Goal: Task Accomplishment & Management: Use online tool/utility

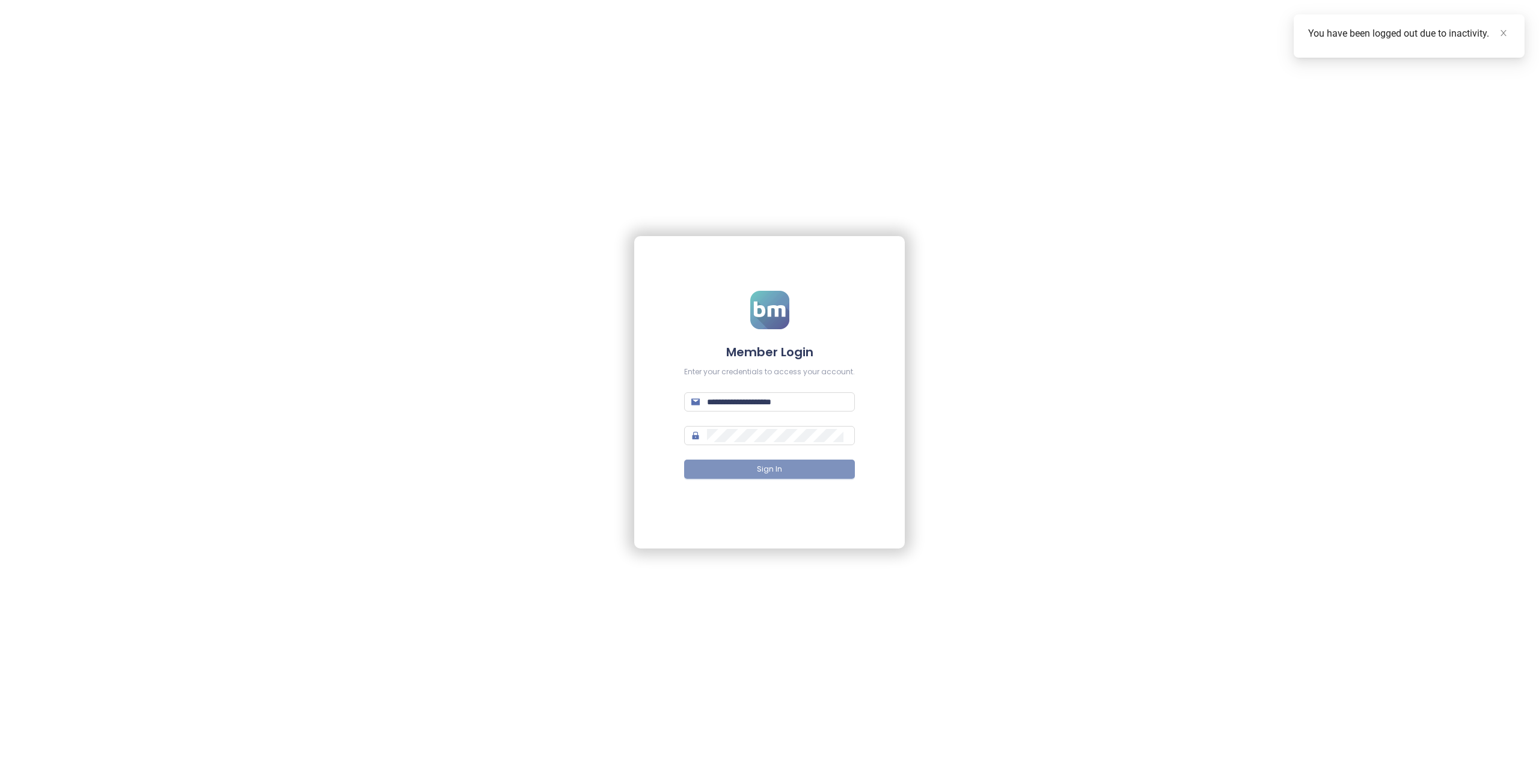
click at [781, 471] on span "Sign In" at bounding box center [769, 469] width 25 height 11
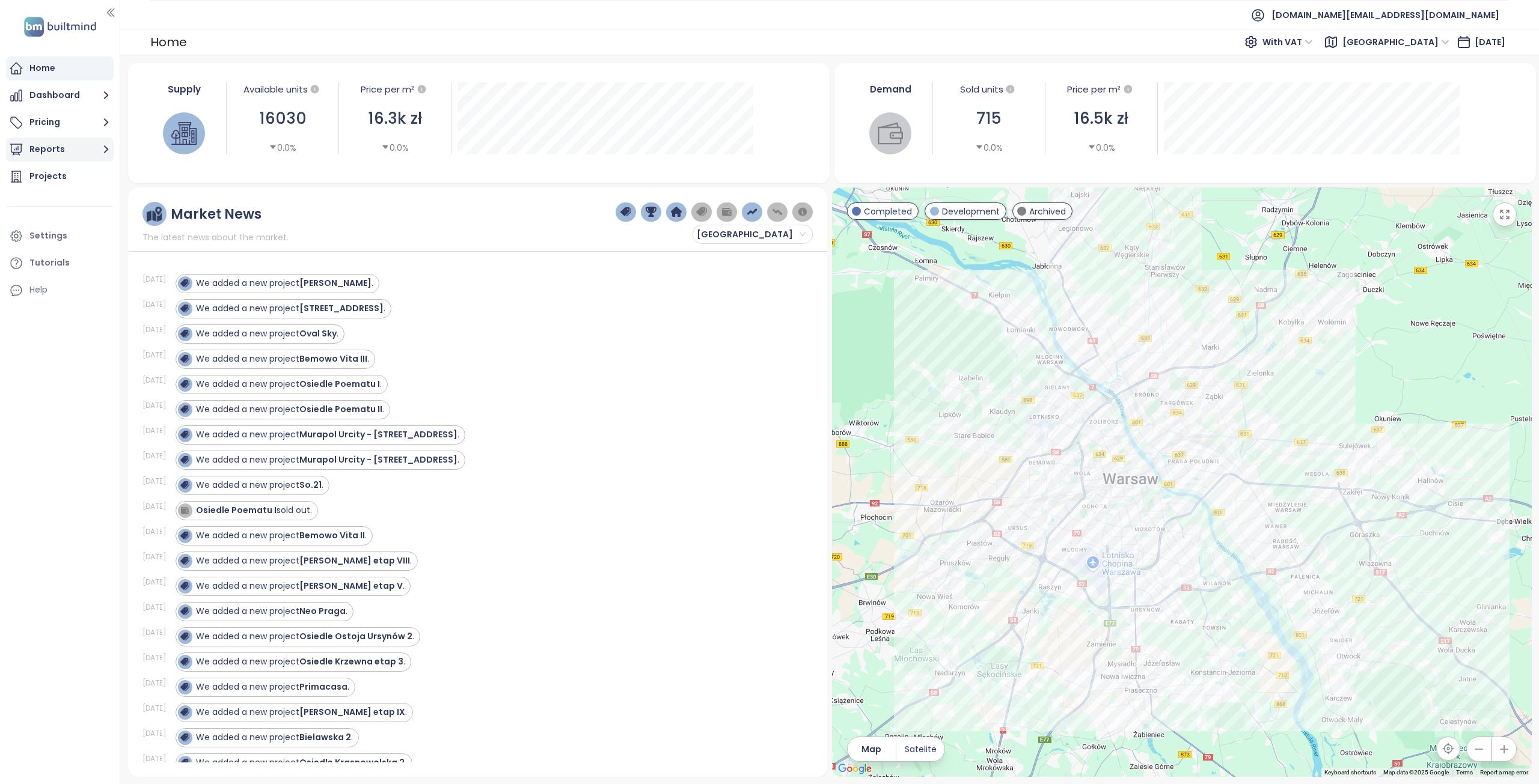
click at [39, 146] on button "Reports" at bounding box center [60, 150] width 107 height 24
click at [106, 148] on icon "button" at bounding box center [106, 149] width 15 height 15
click at [106, 148] on icon "button" at bounding box center [106, 150] width 5 height 8
click at [1442, 13] on span "[DOMAIN_NAME][EMAIL_ADDRESS][DOMAIN_NAME]" at bounding box center [1385, 15] width 228 height 29
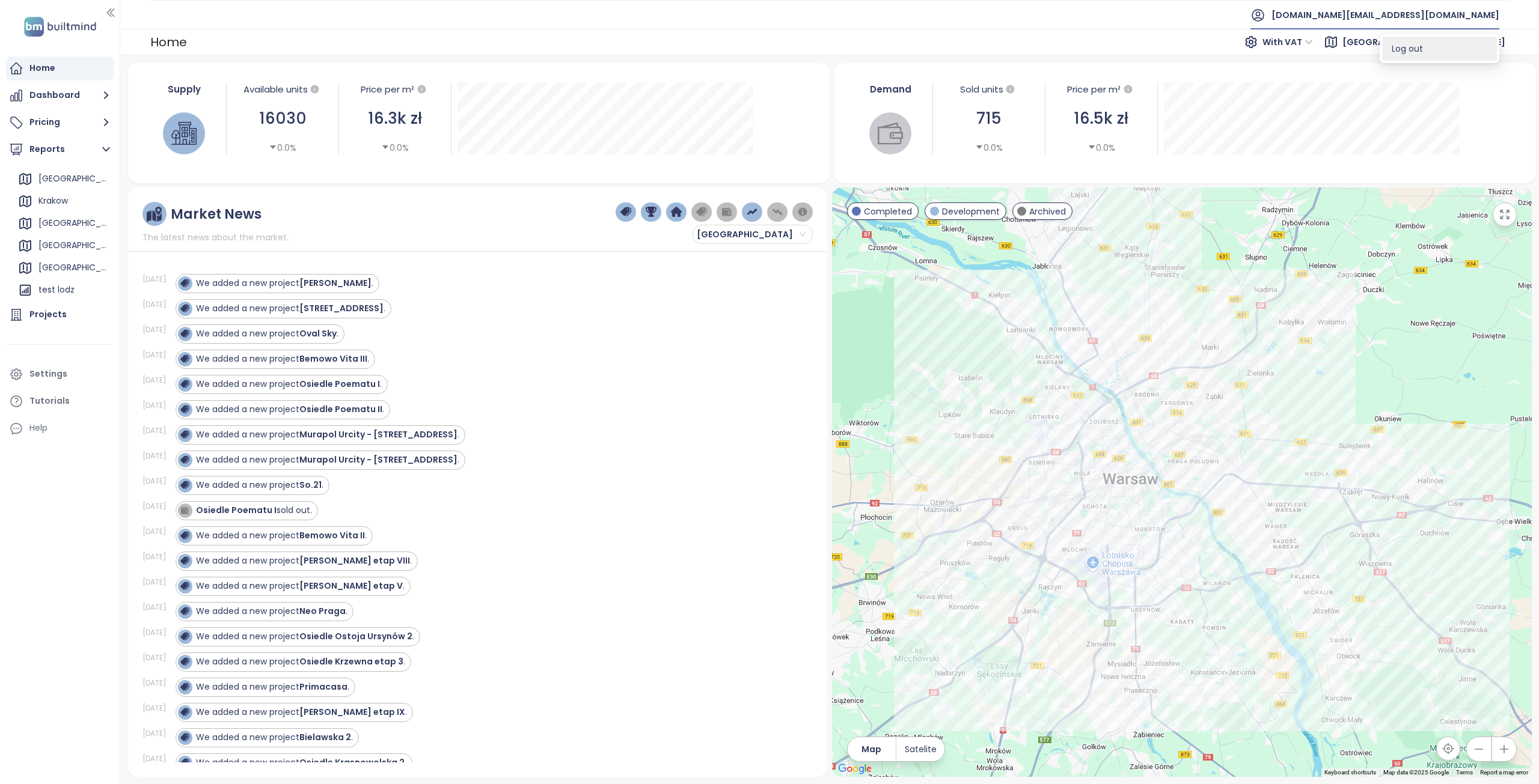
click at [1409, 52] on span "Log out" at bounding box center [1407, 48] width 31 height 12
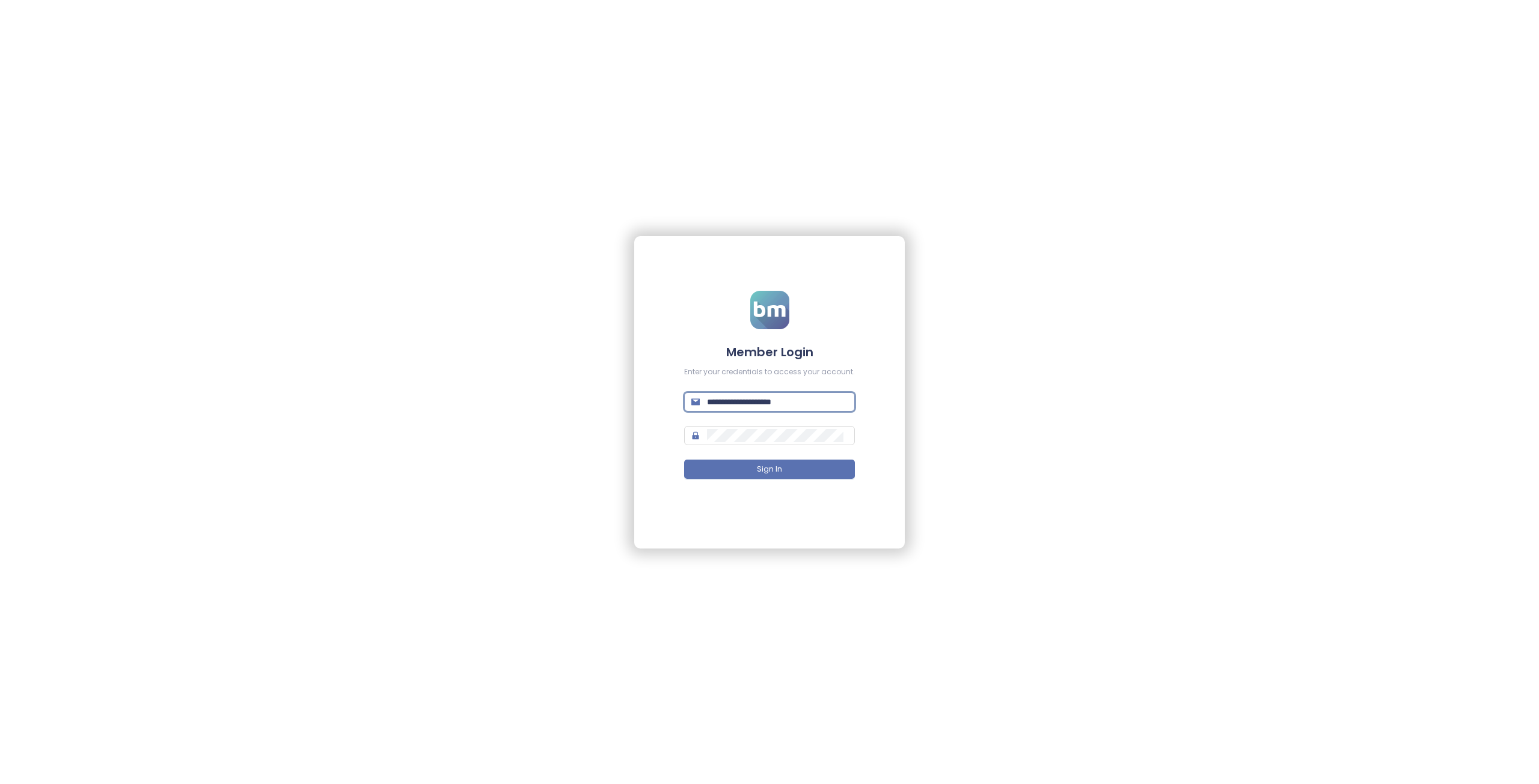
click at [812, 401] on input "**********" at bounding box center [777, 402] width 140 height 13
drag, startPoint x: 812, startPoint y: 401, endPoint x: 752, endPoint y: 403, distance: 60.0
click at [752, 403] on input "**********" at bounding box center [777, 402] width 140 height 13
paste input "*****"
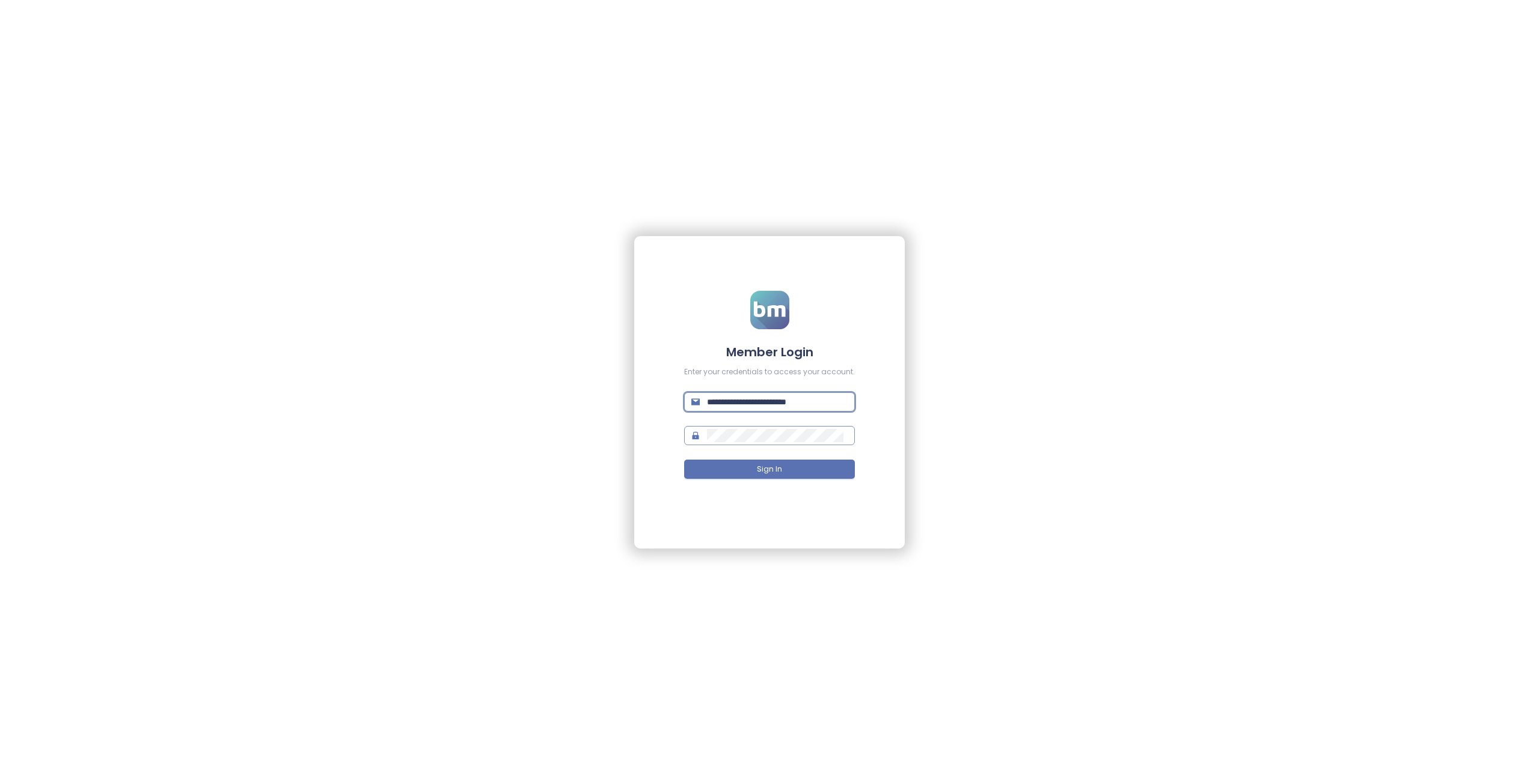
type input "**********"
click at [747, 467] on button "Sign In" at bounding box center [769, 469] width 171 height 19
click at [789, 473] on button "Sign In" at bounding box center [769, 469] width 171 height 19
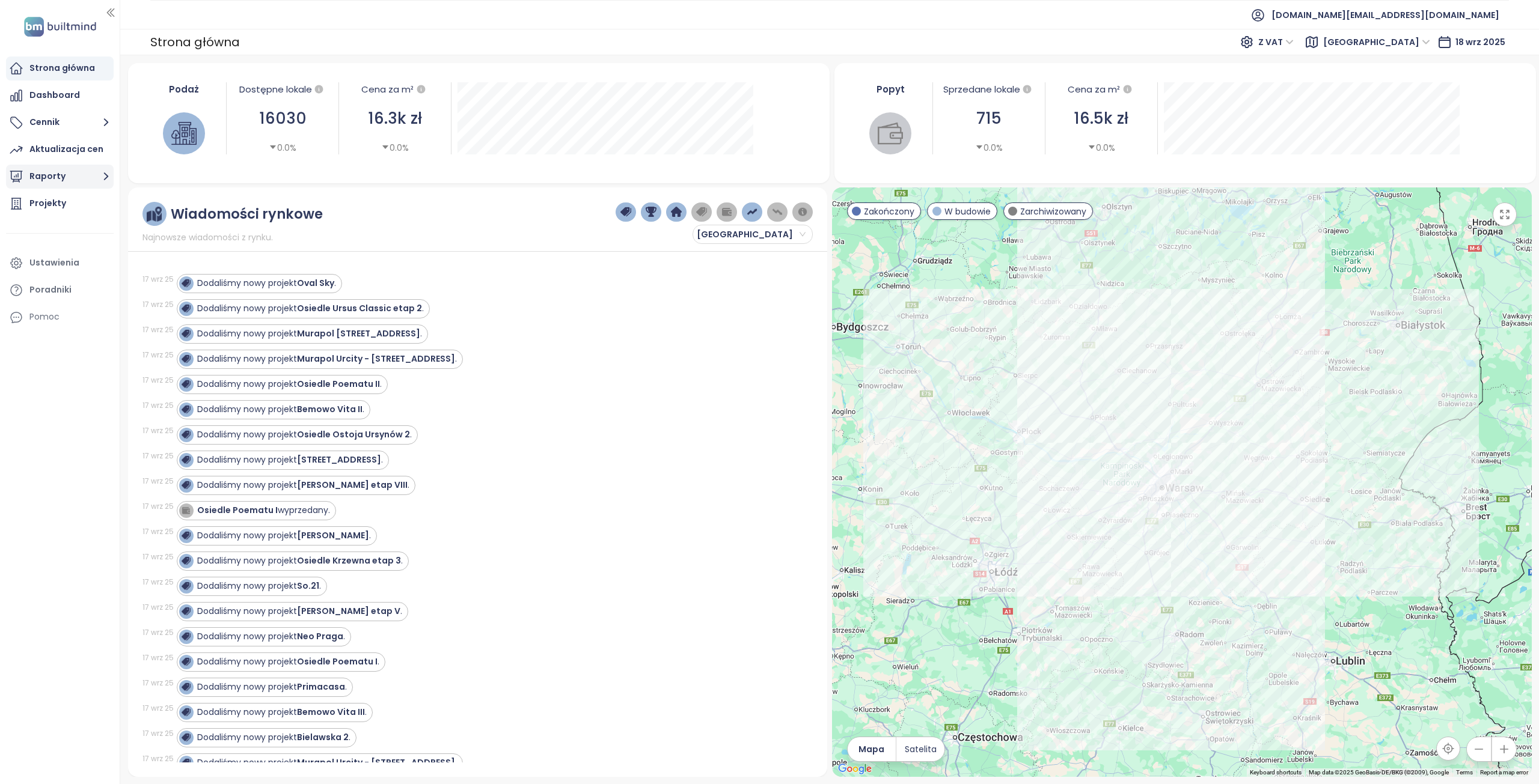
click at [42, 175] on button "Raporty" at bounding box center [60, 176] width 107 height 24
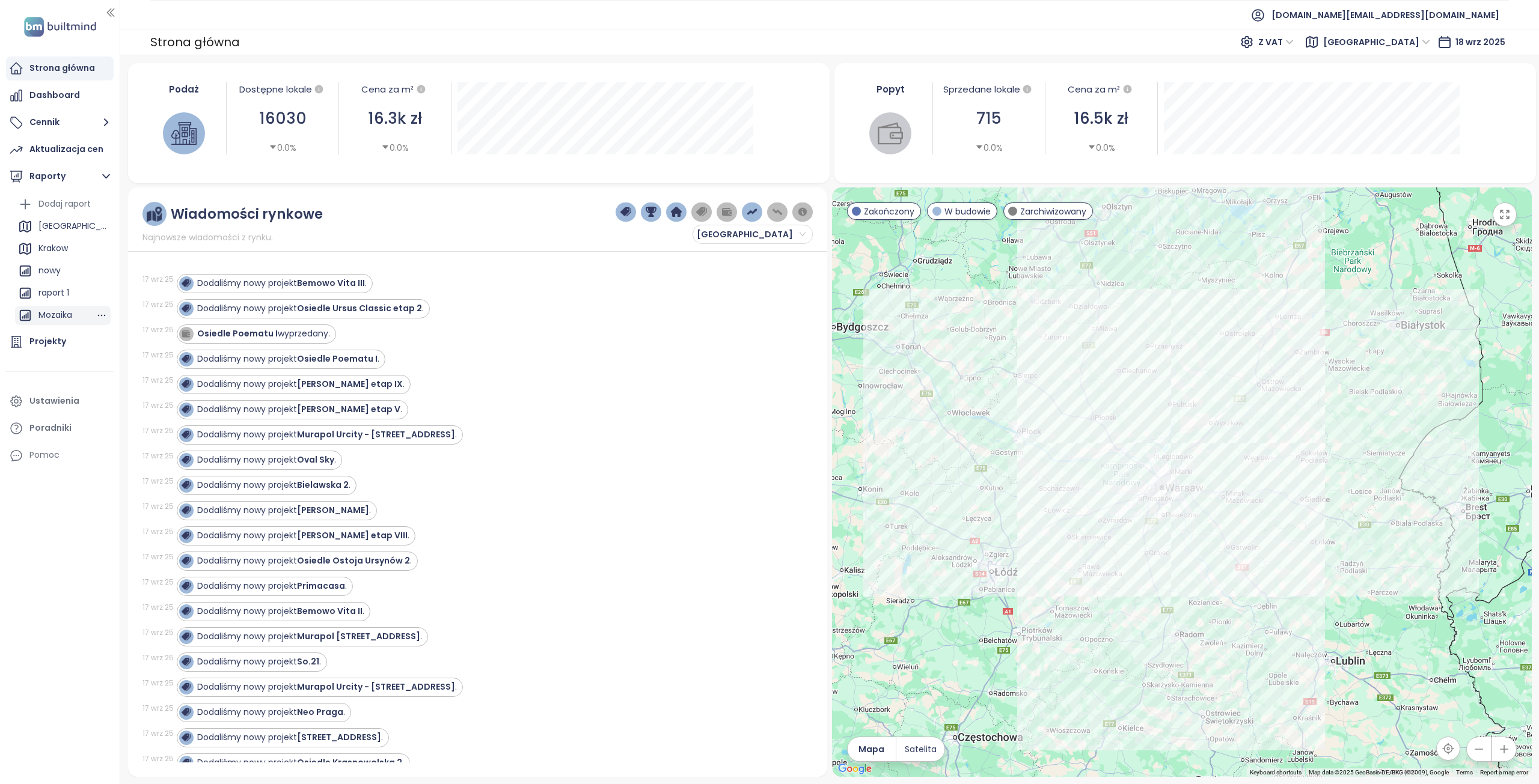
click at [66, 316] on div "Mozaika" at bounding box center [55, 315] width 34 height 15
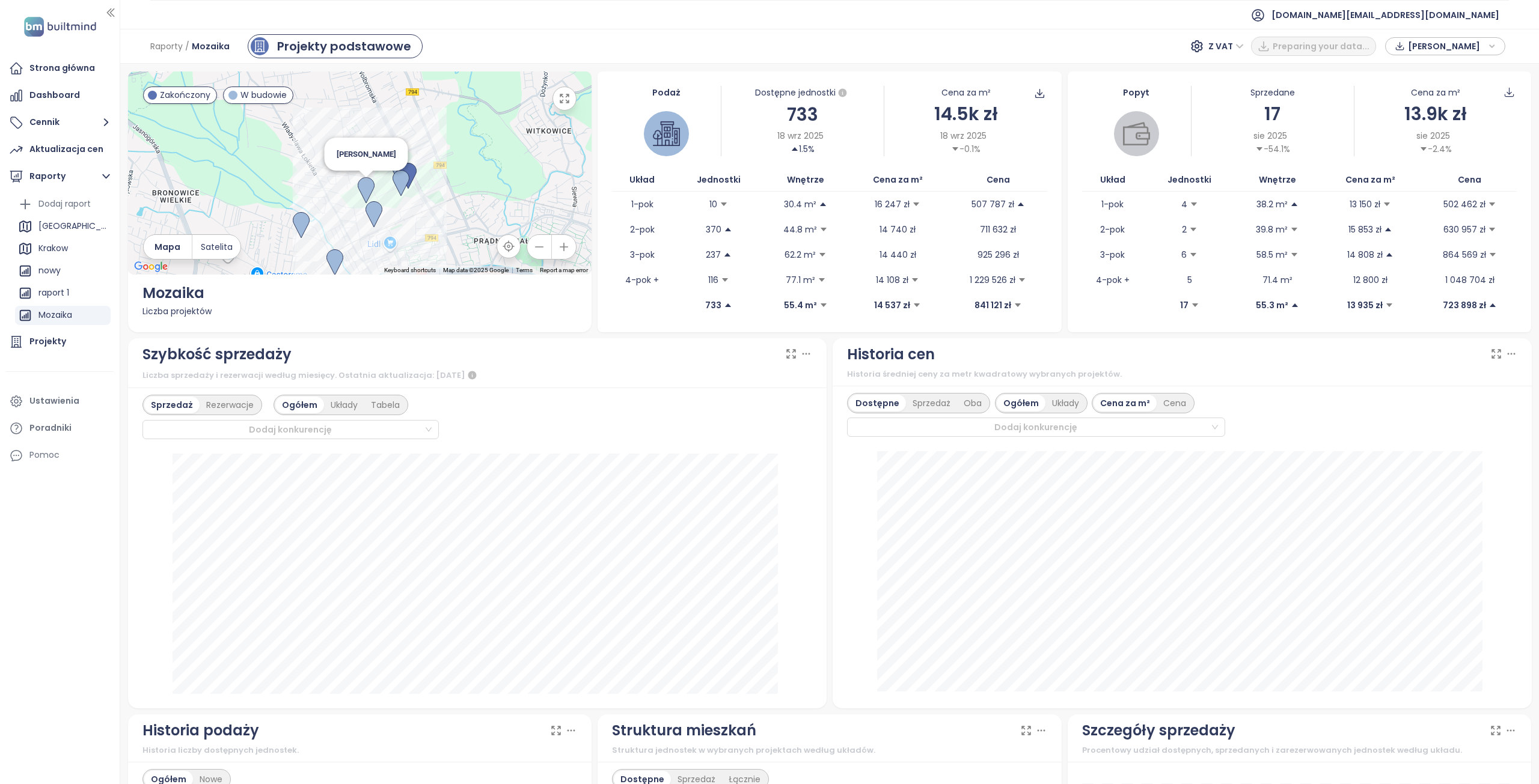
click at [364, 191] on img at bounding box center [366, 190] width 17 height 27
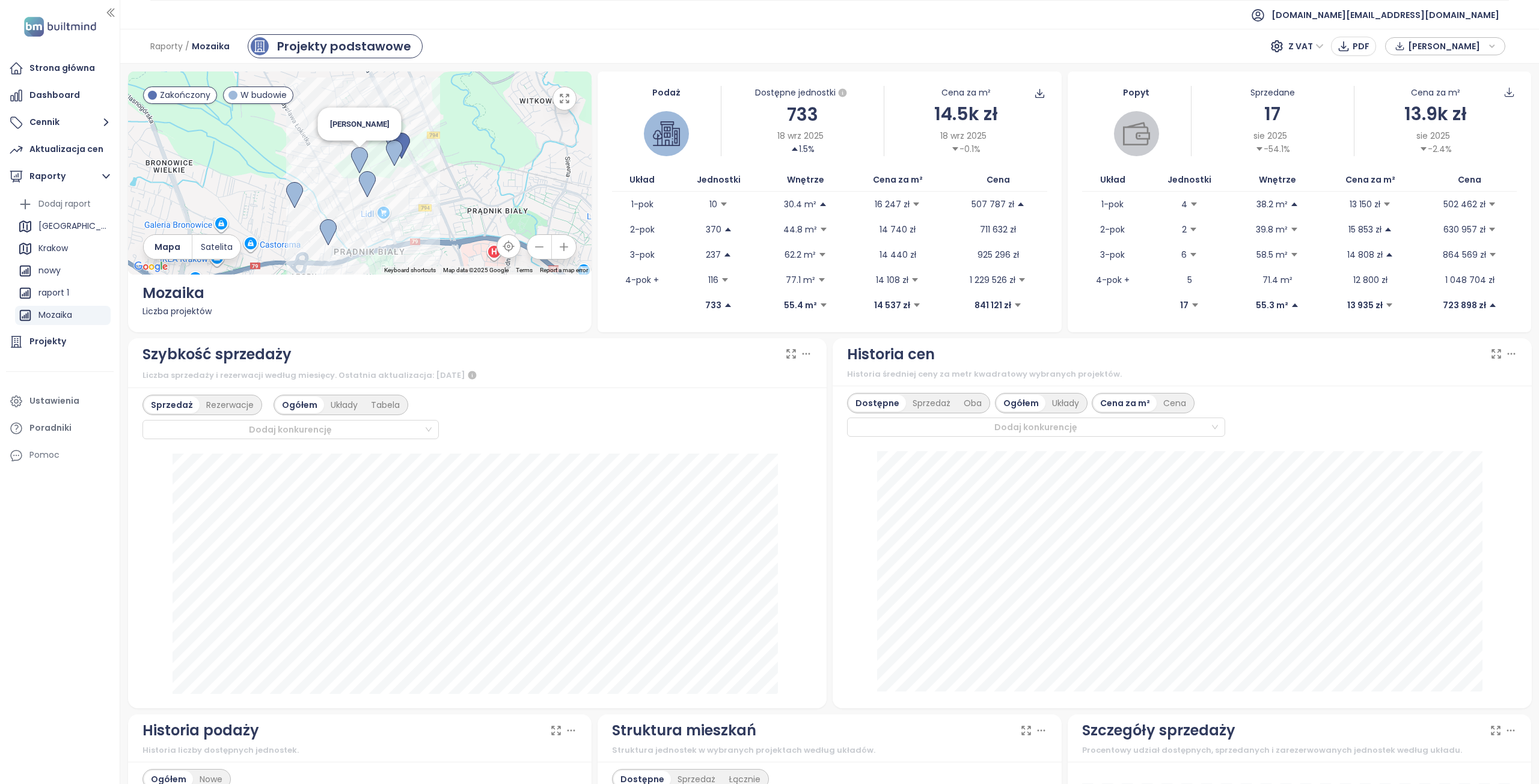
click at [358, 160] on img at bounding box center [359, 160] width 17 height 27
click at [360, 157] on img at bounding box center [359, 160] width 17 height 27
click at [360, 158] on img at bounding box center [359, 160] width 17 height 27
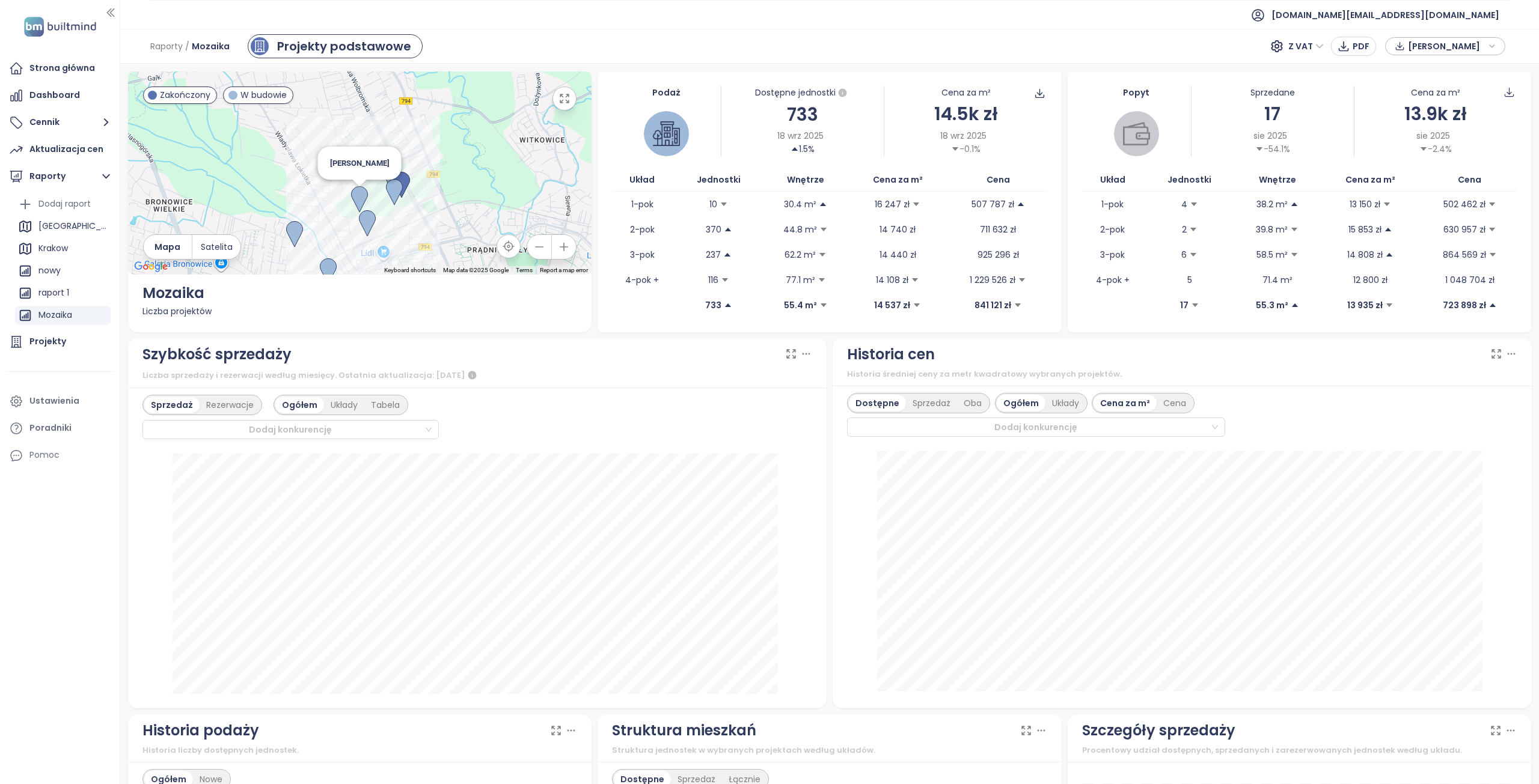
click at [358, 202] on img at bounding box center [359, 199] width 17 height 27
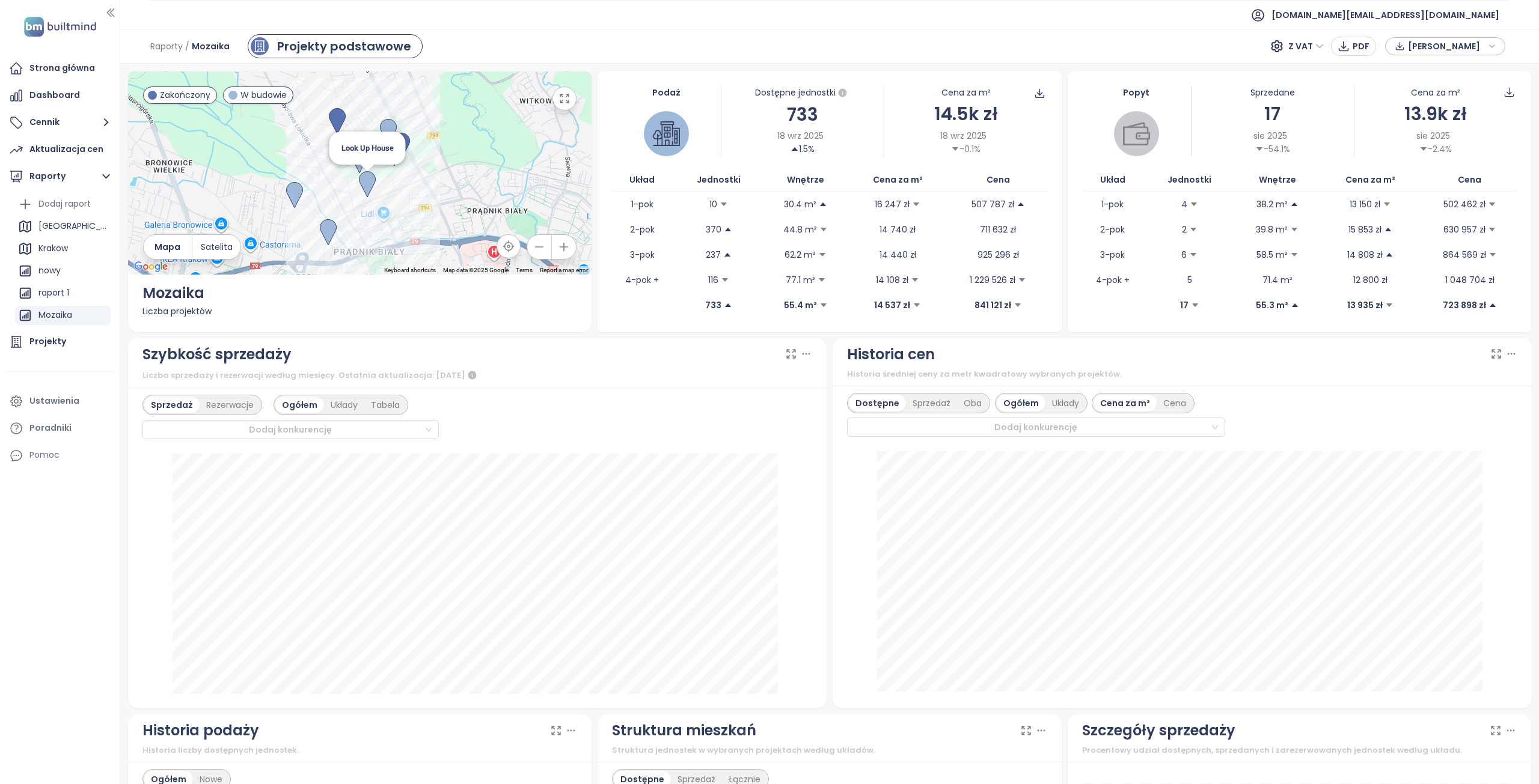
click at [365, 187] on img at bounding box center [367, 184] width 17 height 27
click at [351, 178] on img at bounding box center [359, 184] width 17 height 27
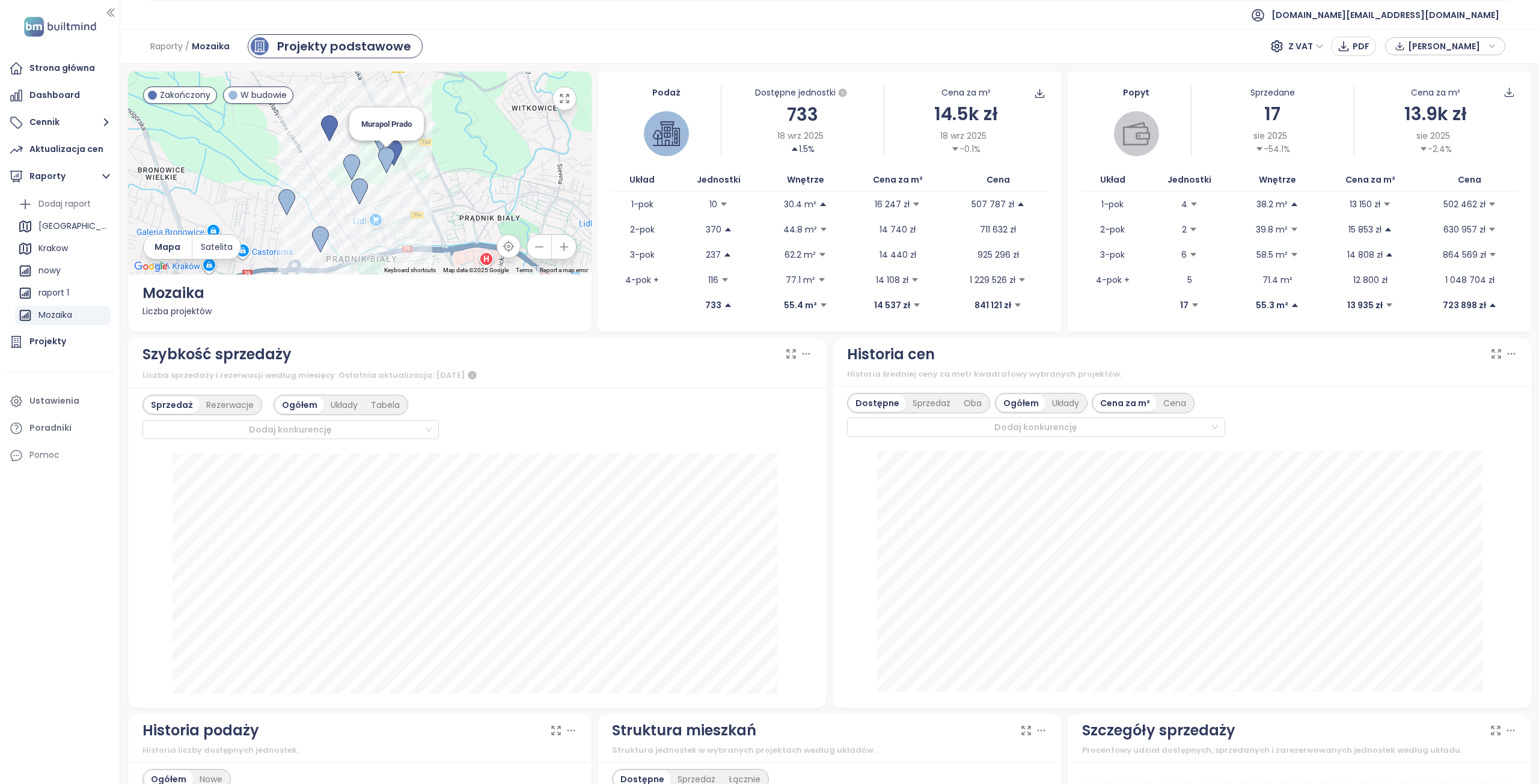
click at [385, 163] on img at bounding box center [386, 160] width 17 height 27
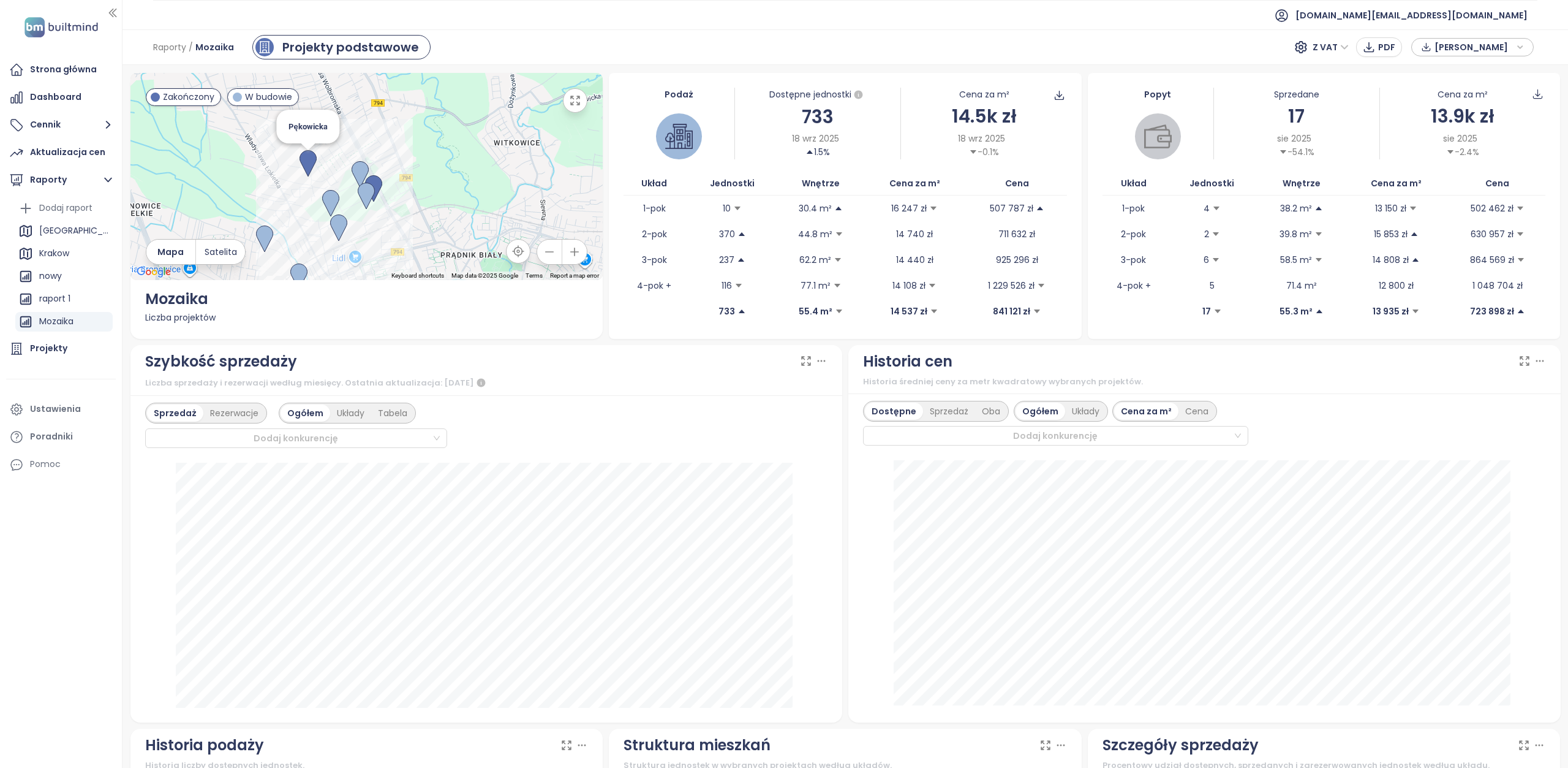
click at [308, 164] on img at bounding box center [308, 163] width 17 height 27
